Goal: Information Seeking & Learning: Learn about a topic

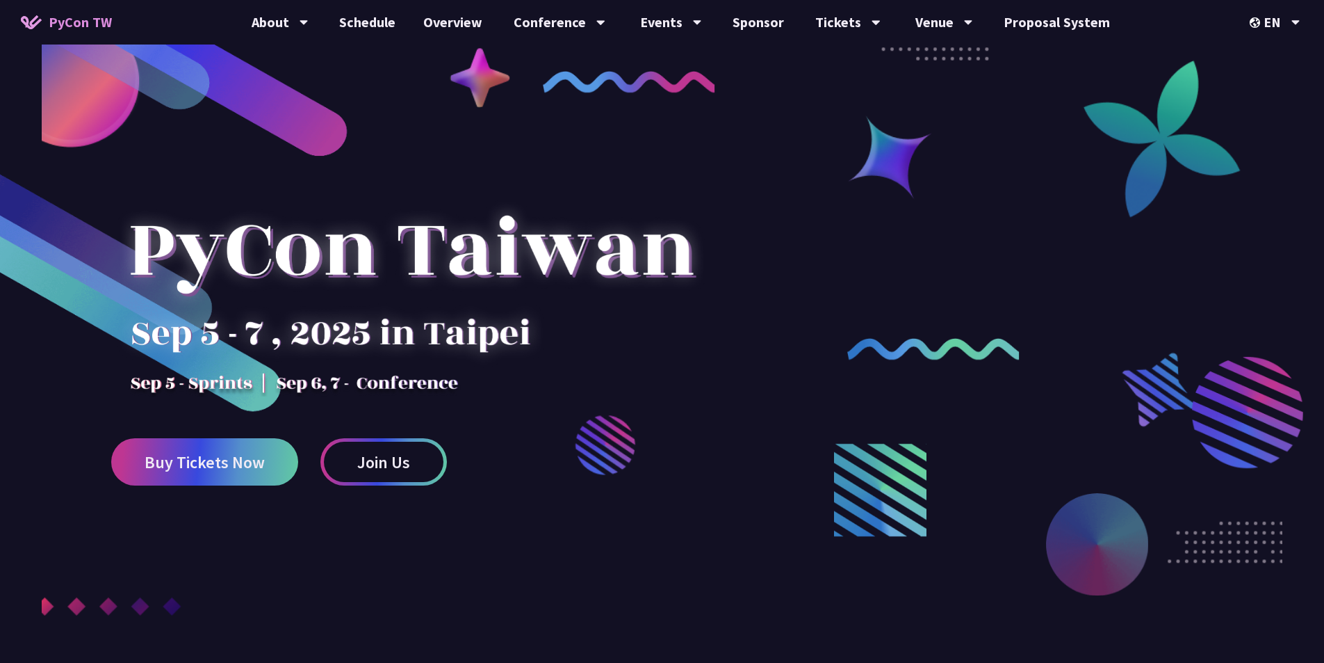
click at [743, 211] on div at bounding box center [662, 393] width 1324 height 621
click at [804, 122] on div at bounding box center [662, 393] width 1324 height 621
click at [957, 72] on link "Venue Info" at bounding box center [943, 64] width 133 height 33
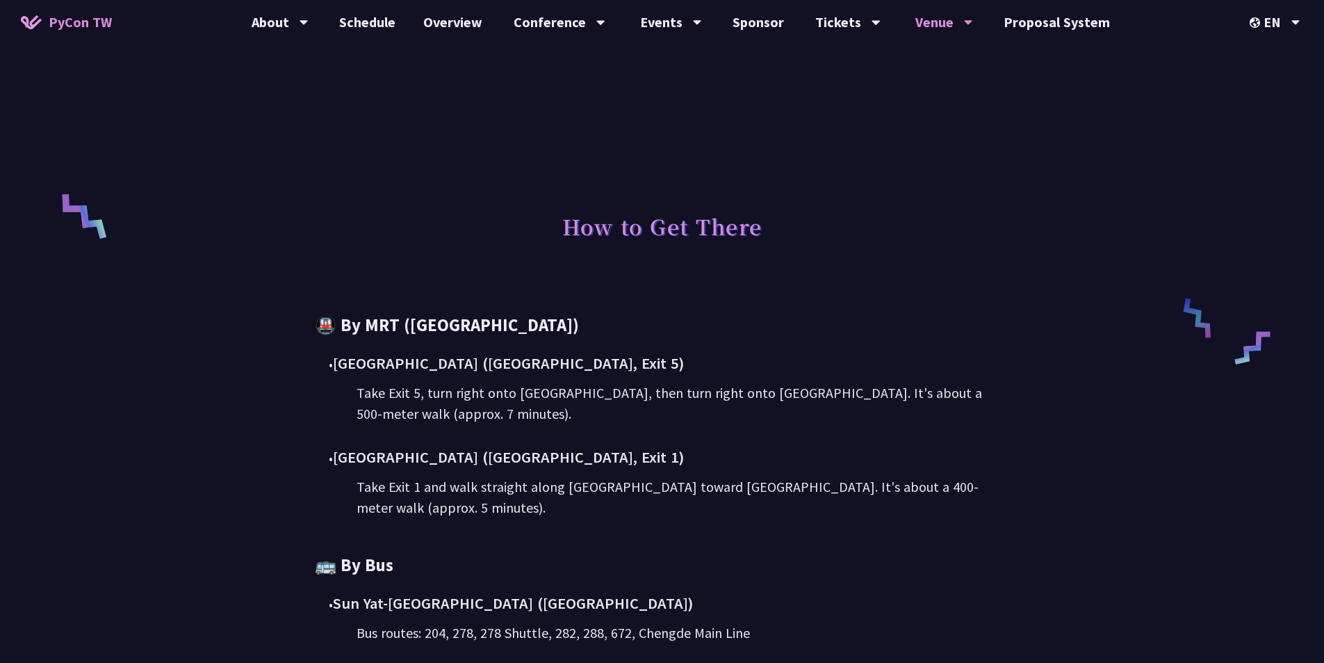
scroll to position [695, 0]
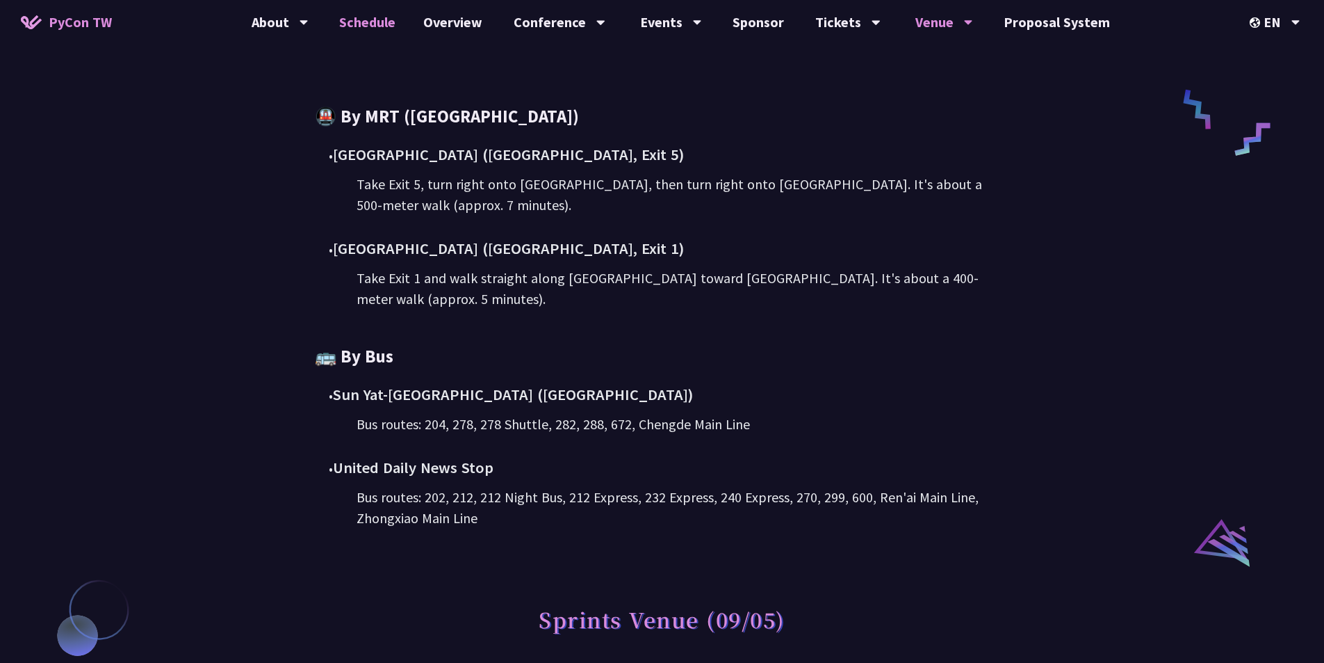
click at [359, 17] on link "Schedule" at bounding box center [367, 22] width 84 height 44
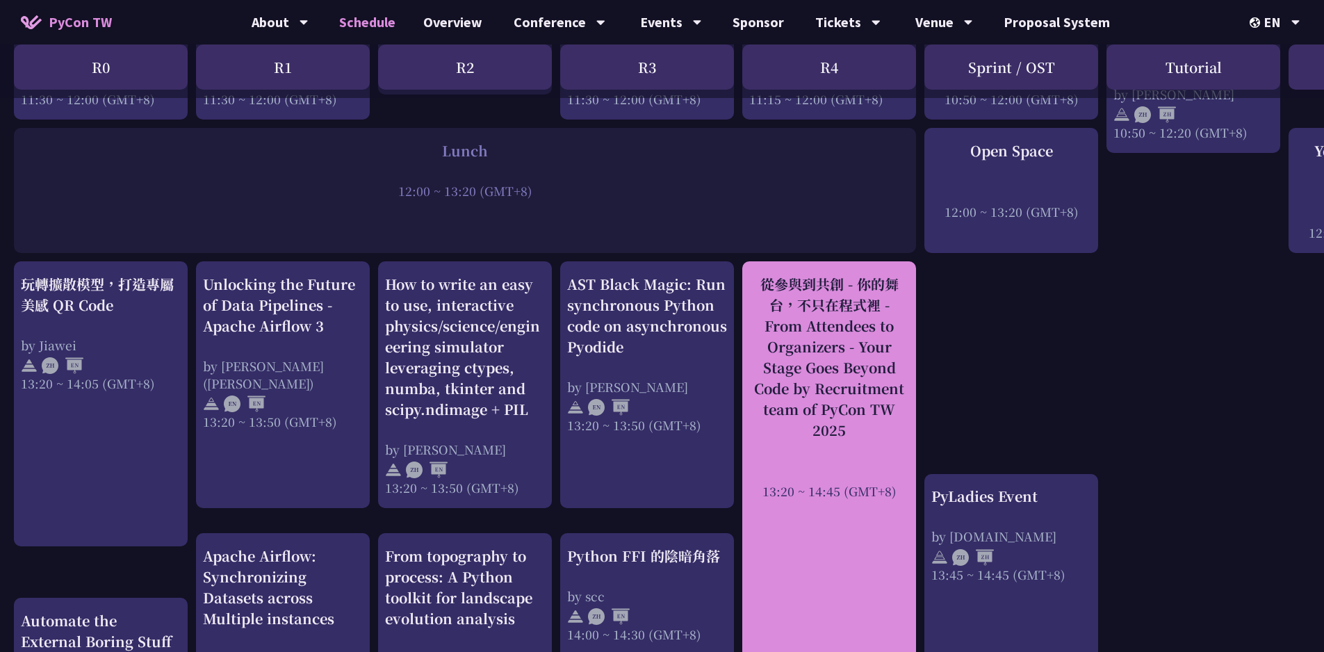
scroll to position [1043, 0]
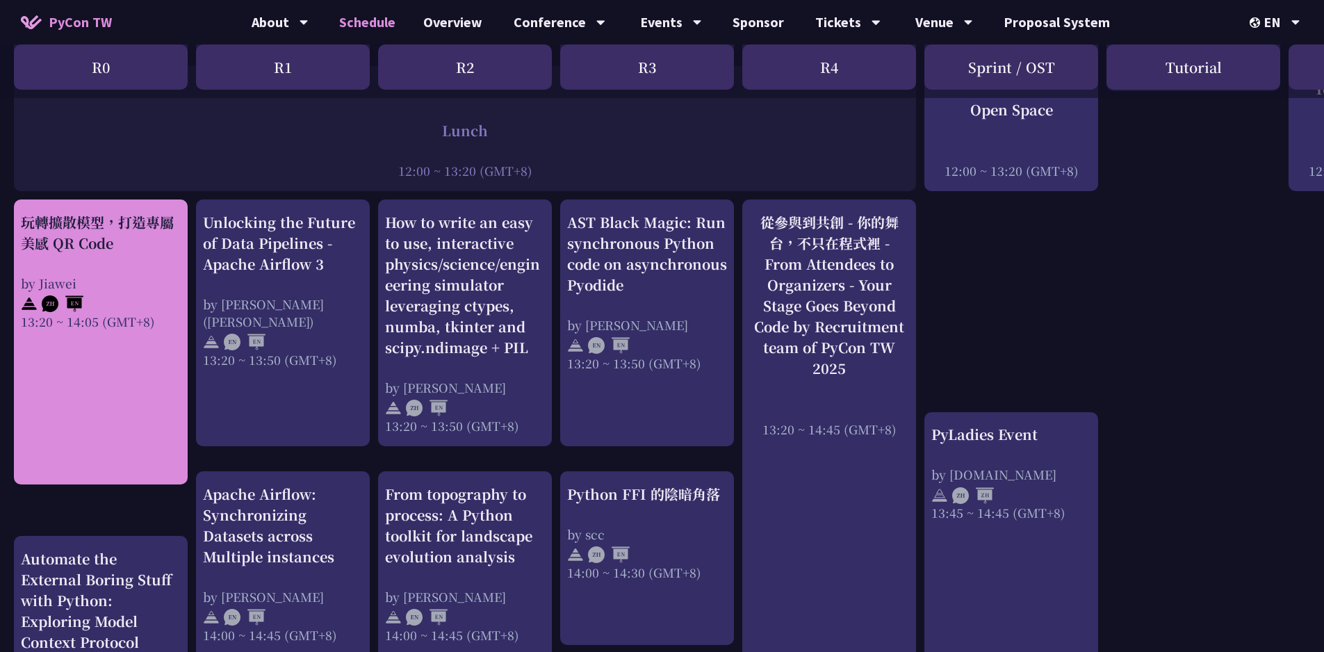
click at [95, 250] on div "玩轉擴散模型，打造專屬美感 QR Code by Jiawei 13:20 ~ 14:05 (GMT+8)" at bounding box center [101, 271] width 160 height 118
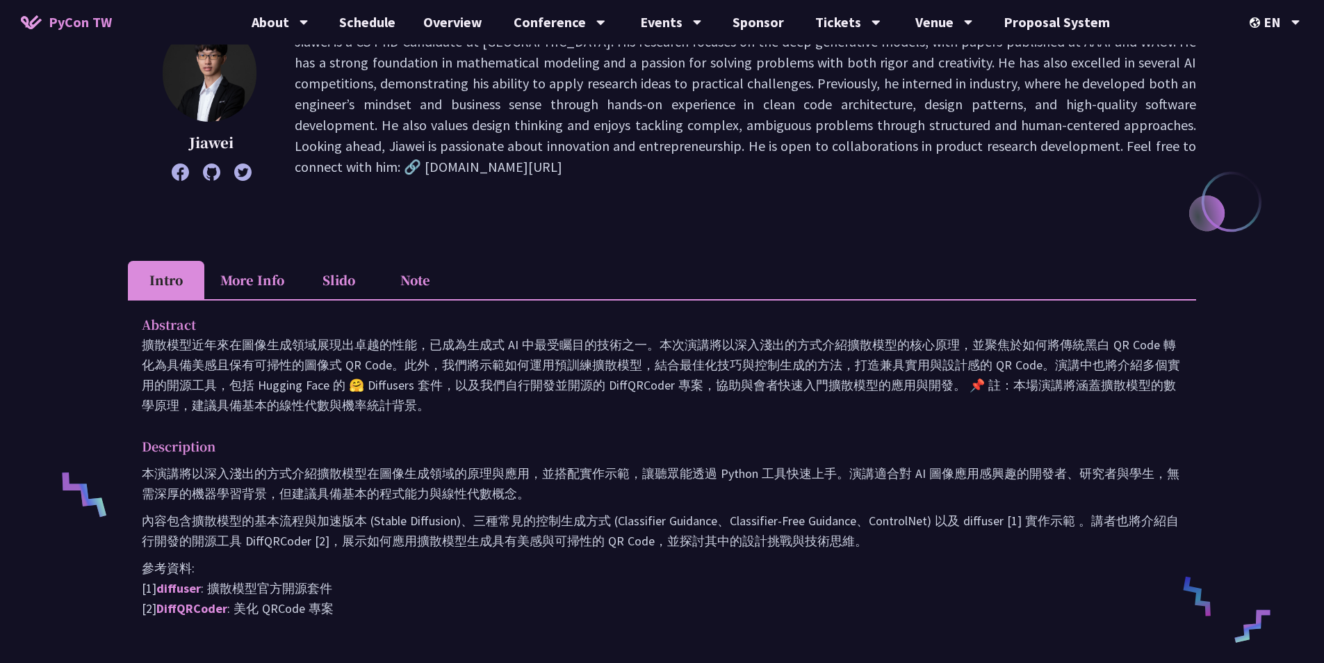
scroll to position [348, 0]
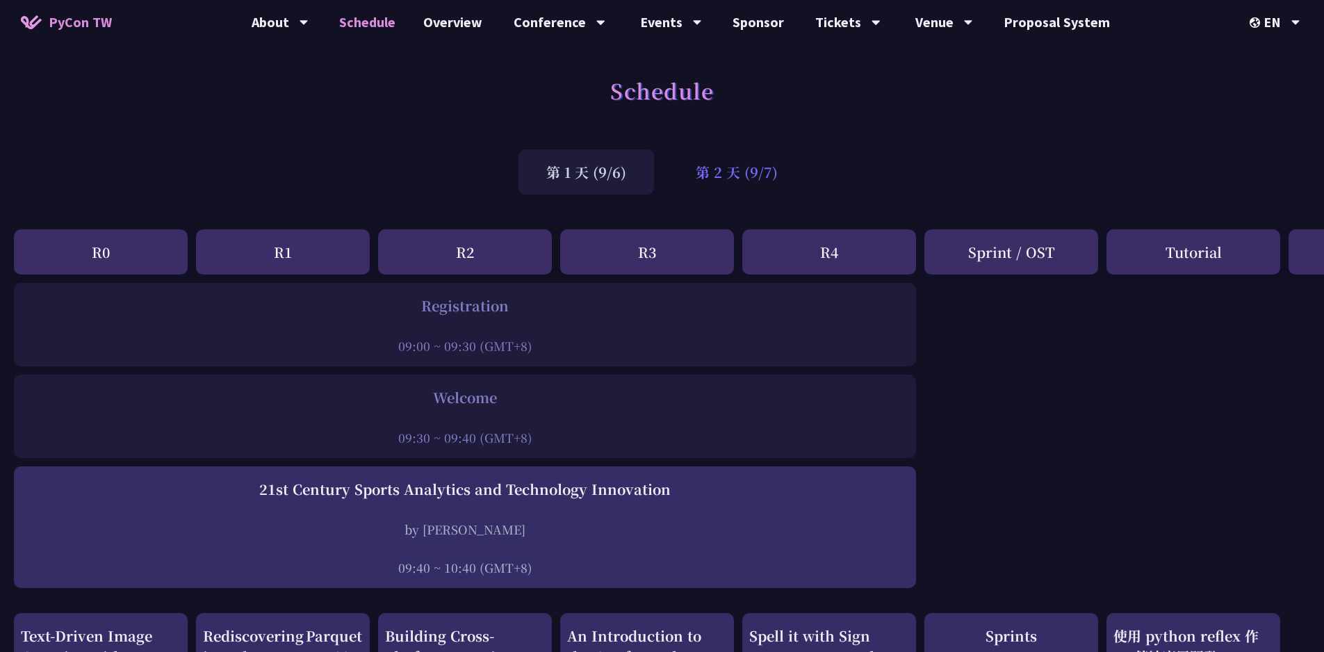
click at [730, 188] on div "第 2 天 (9/7)" at bounding box center [737, 171] width 138 height 45
